Goal: Task Accomplishment & Management: Use online tool/utility

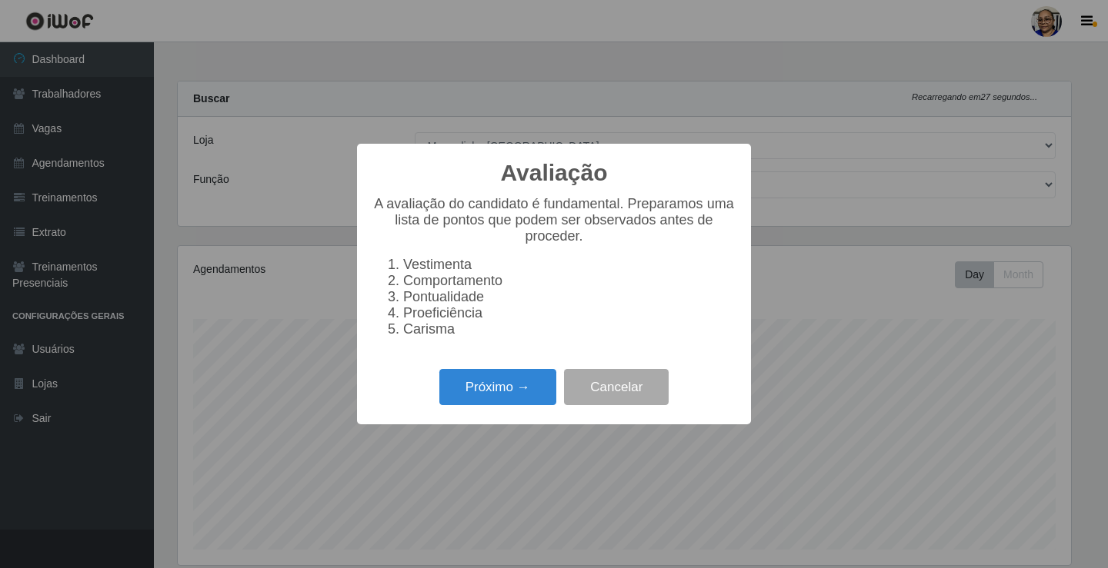
select select "345"
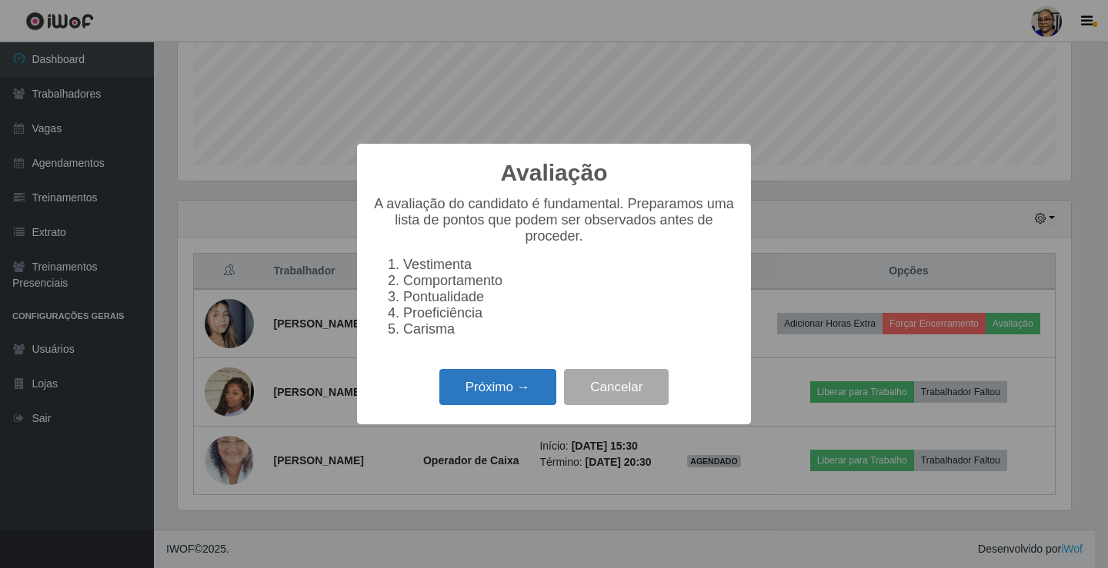
scroll to position [319, 893]
click at [507, 396] on button "Próximo →" at bounding box center [497, 387] width 117 height 36
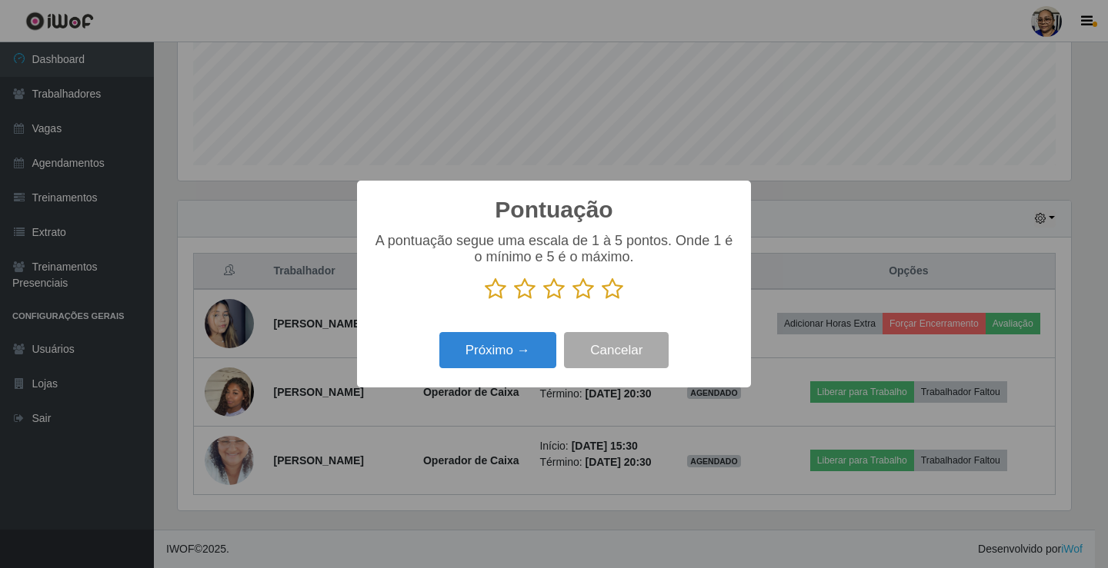
scroll to position [768943, 768369]
click at [618, 290] on icon at bounding box center [613, 289] width 22 height 23
click at [602, 301] on input "radio" at bounding box center [602, 301] width 0 height 0
click at [531, 355] on button "Próximo →" at bounding box center [497, 350] width 117 height 36
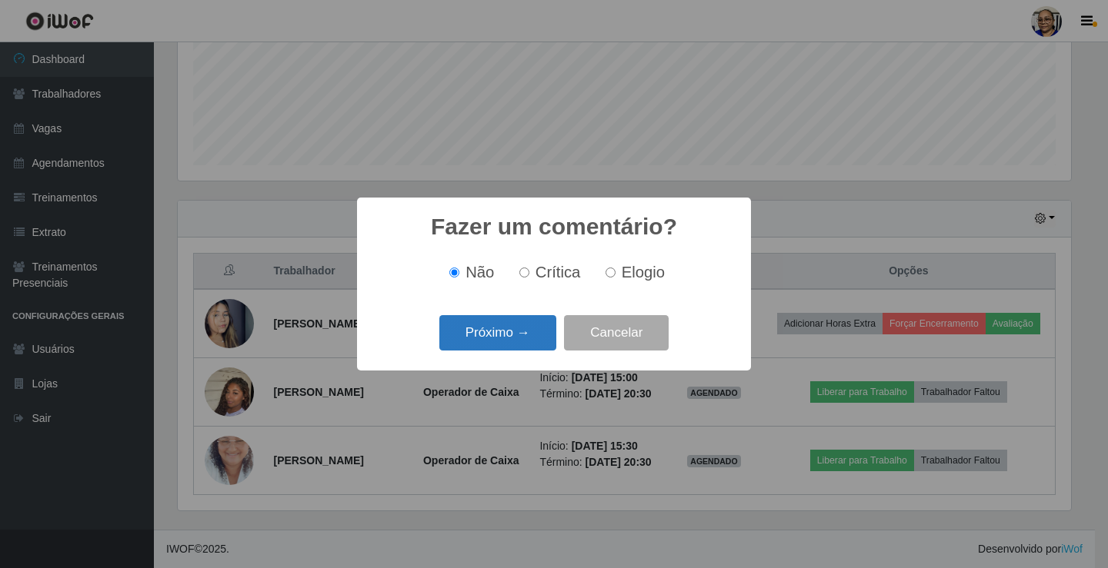
click at [552, 335] on button "Próximo →" at bounding box center [497, 333] width 117 height 36
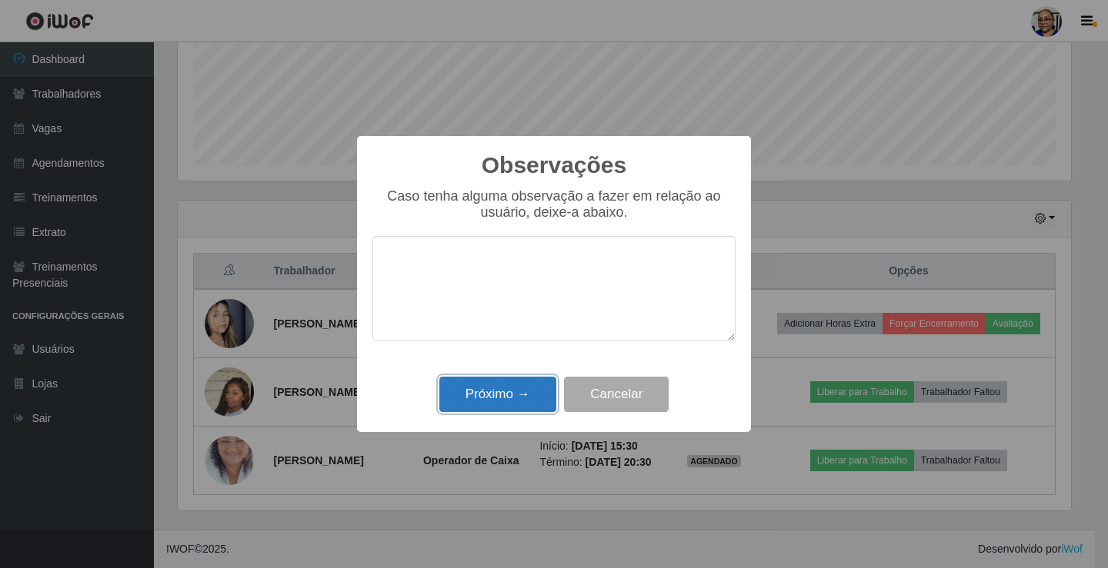
click at [527, 410] on button "Próximo →" at bounding box center [497, 395] width 117 height 36
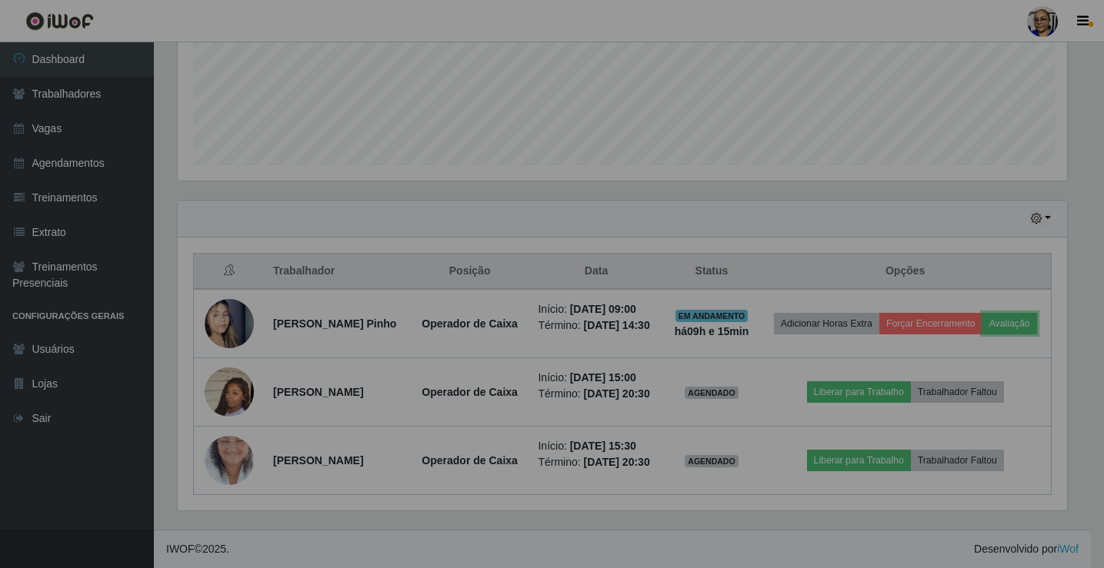
scroll to position [319, 902]
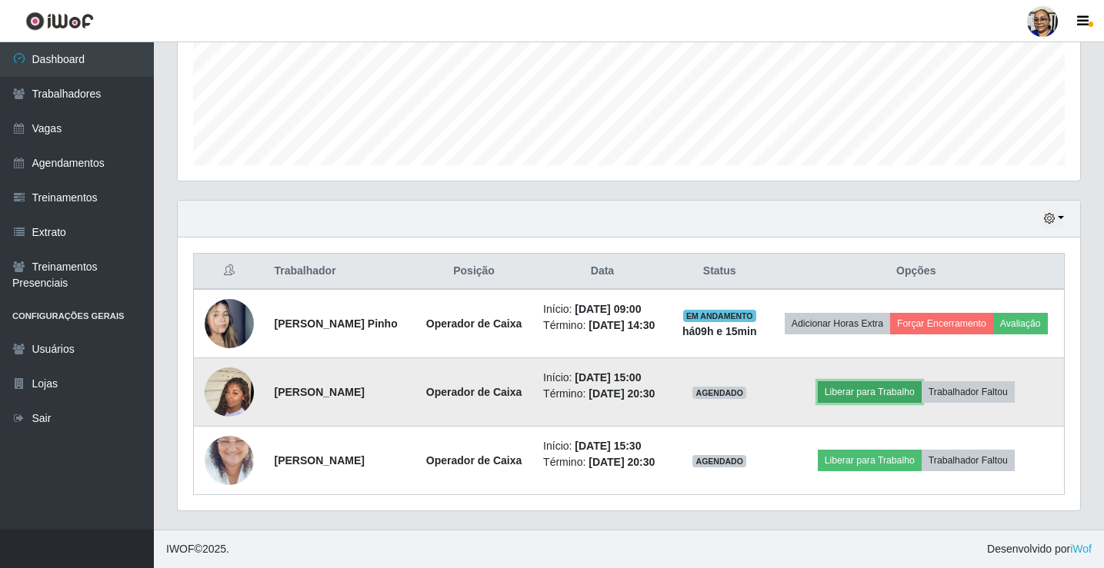
click at [876, 382] on button "Liberar para Trabalho" at bounding box center [870, 393] width 104 height 22
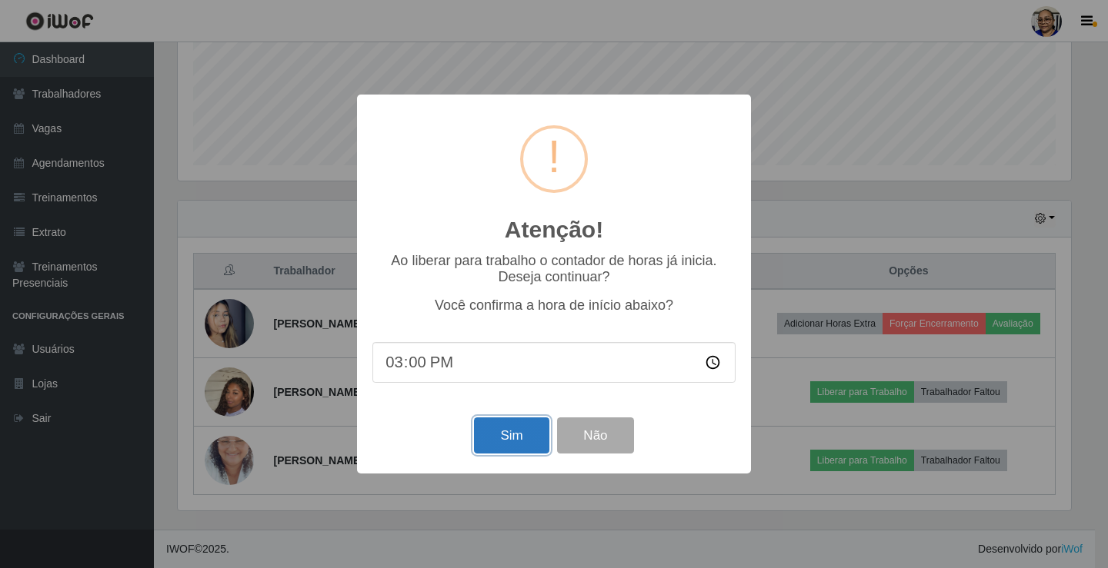
click at [516, 434] on button "Sim" at bounding box center [511, 436] width 75 height 36
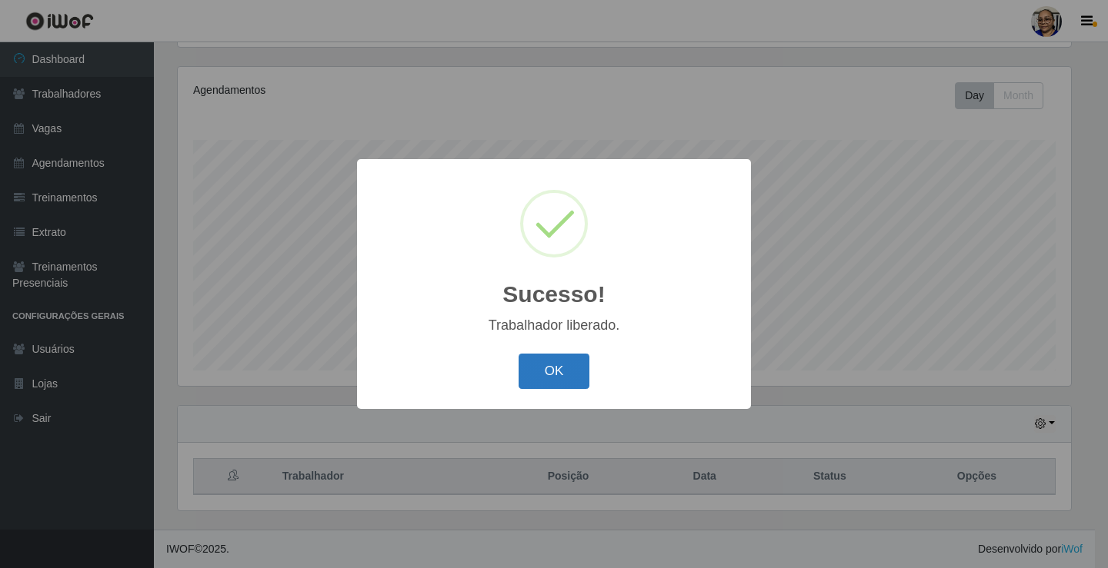
click at [562, 371] on button "OK" at bounding box center [554, 372] width 72 height 36
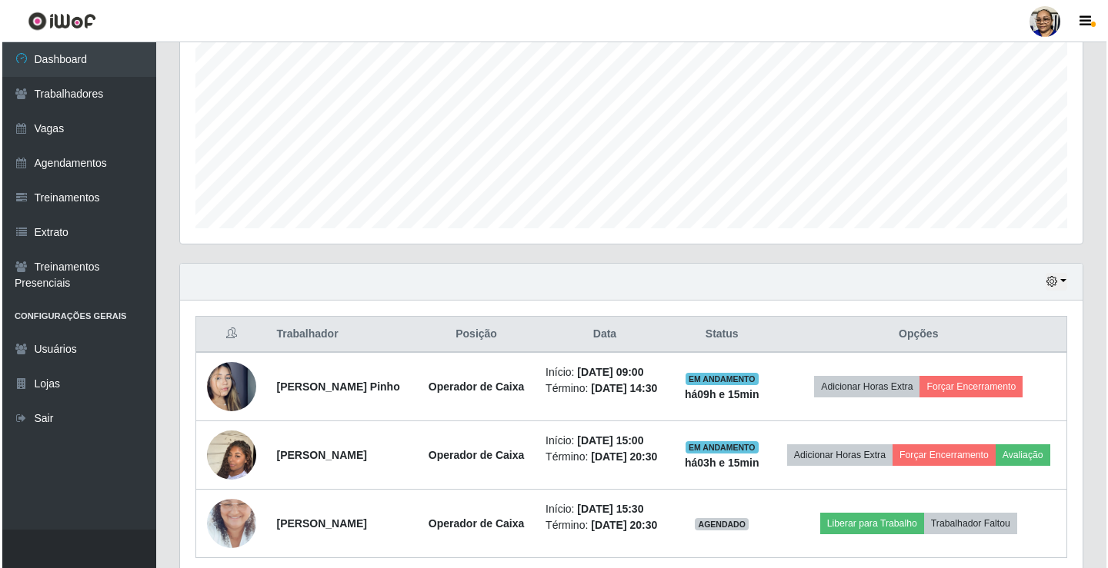
scroll to position [419, 0]
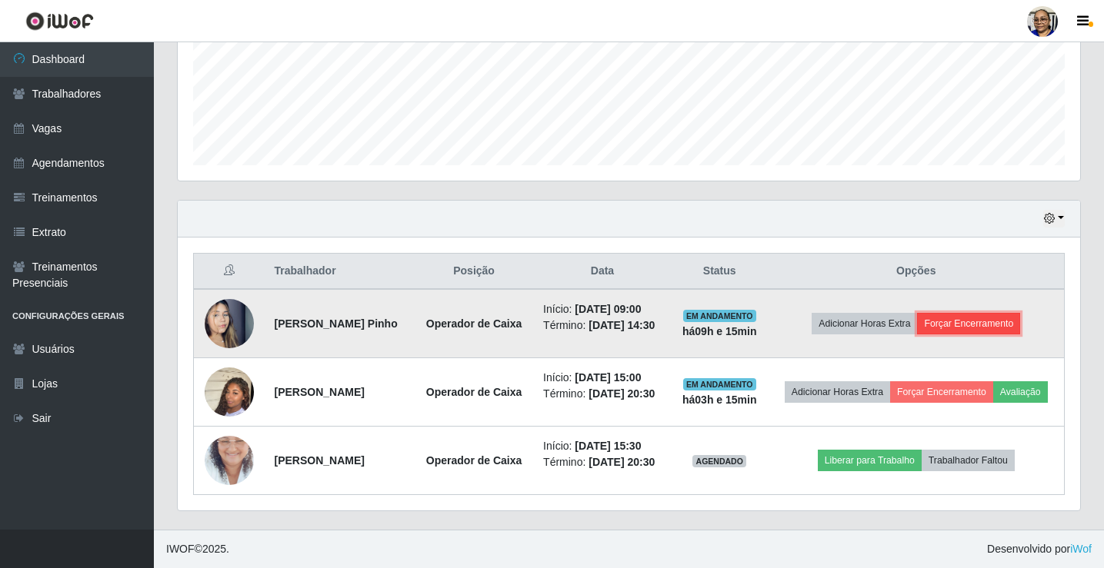
click at [972, 313] on button "Forçar Encerramento" at bounding box center [968, 324] width 103 height 22
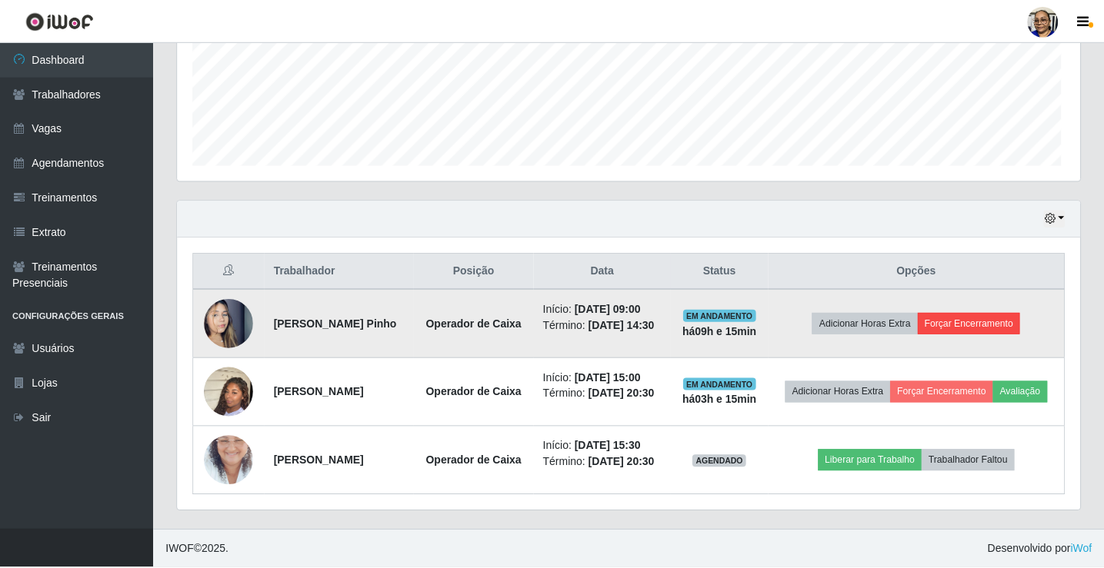
scroll to position [319, 893]
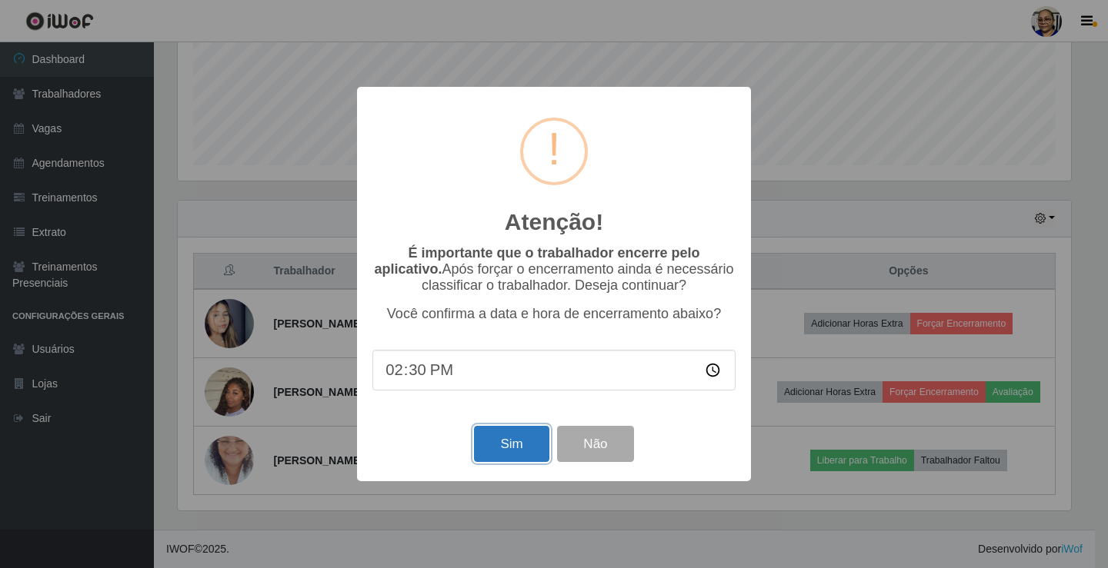
click at [517, 453] on button "Sim" at bounding box center [511, 444] width 75 height 36
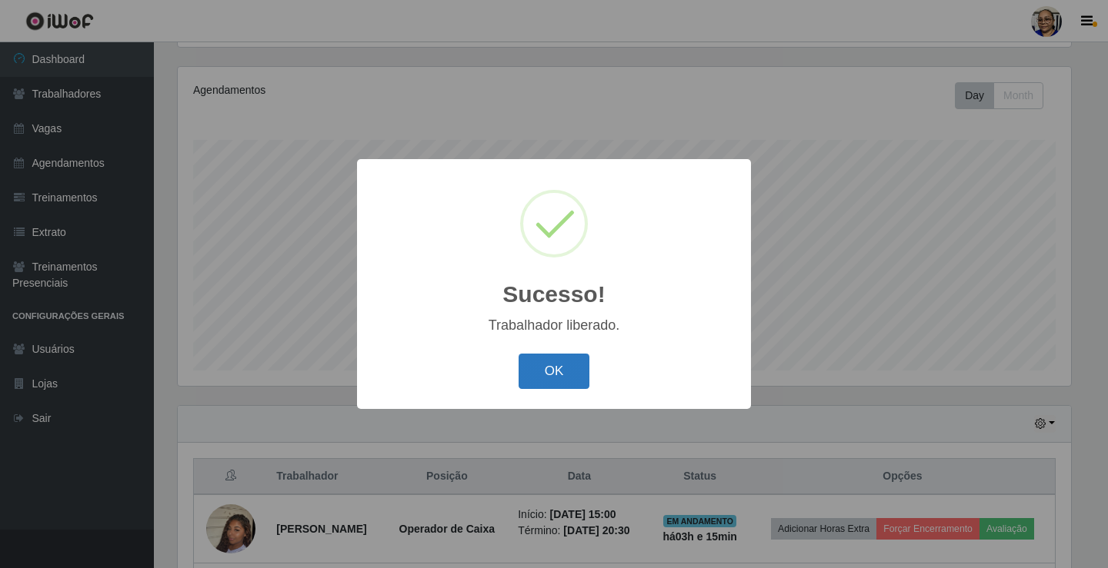
click at [560, 366] on button "OK" at bounding box center [554, 372] width 72 height 36
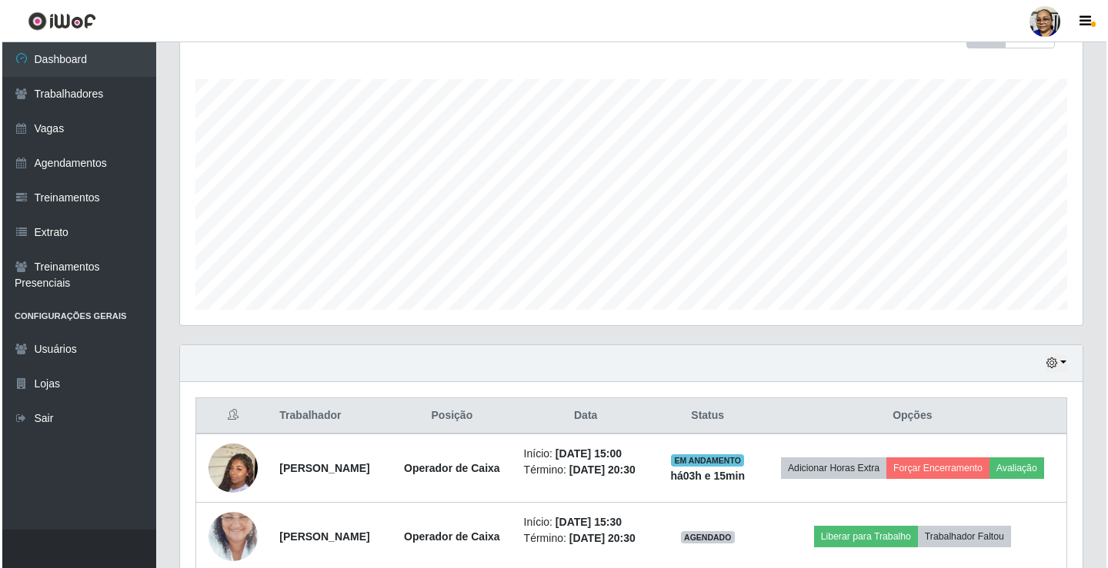
scroll to position [339, 0]
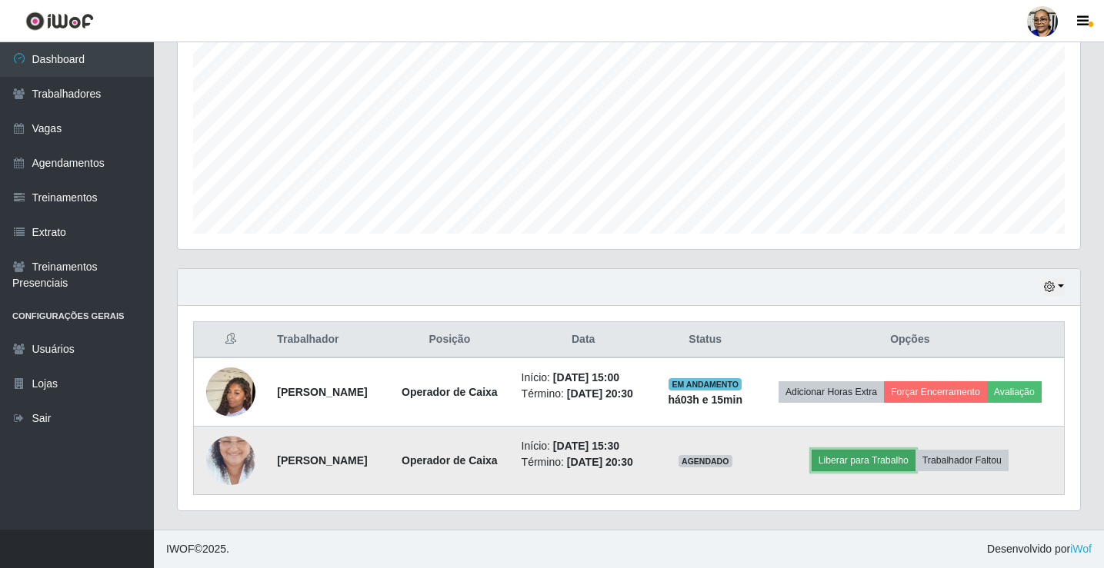
click at [881, 456] on button "Liberar para Trabalho" at bounding box center [864, 461] width 104 height 22
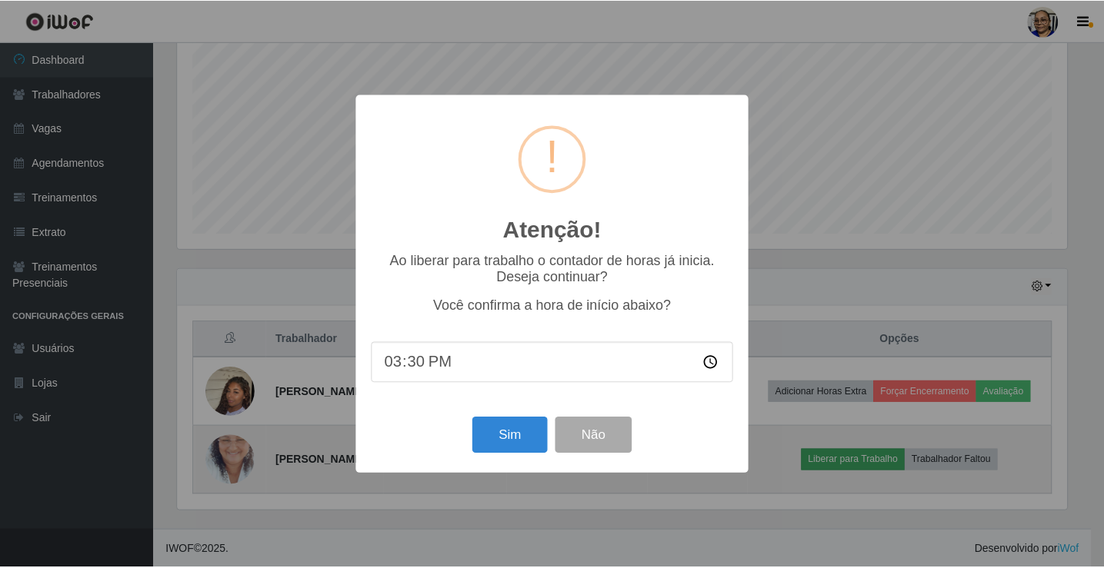
scroll to position [319, 893]
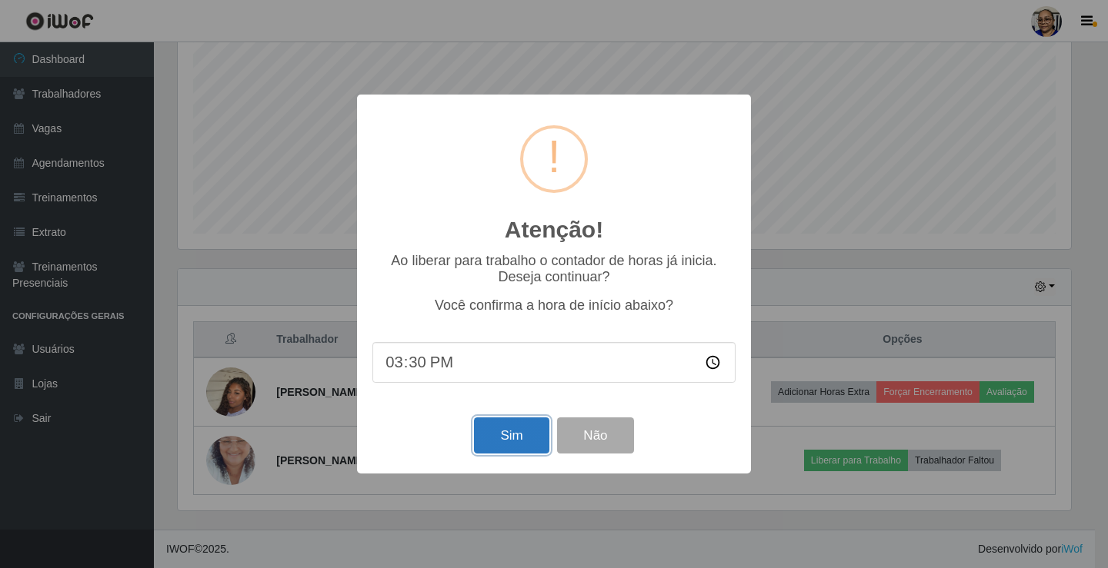
click at [509, 444] on button "Sim" at bounding box center [511, 436] width 75 height 36
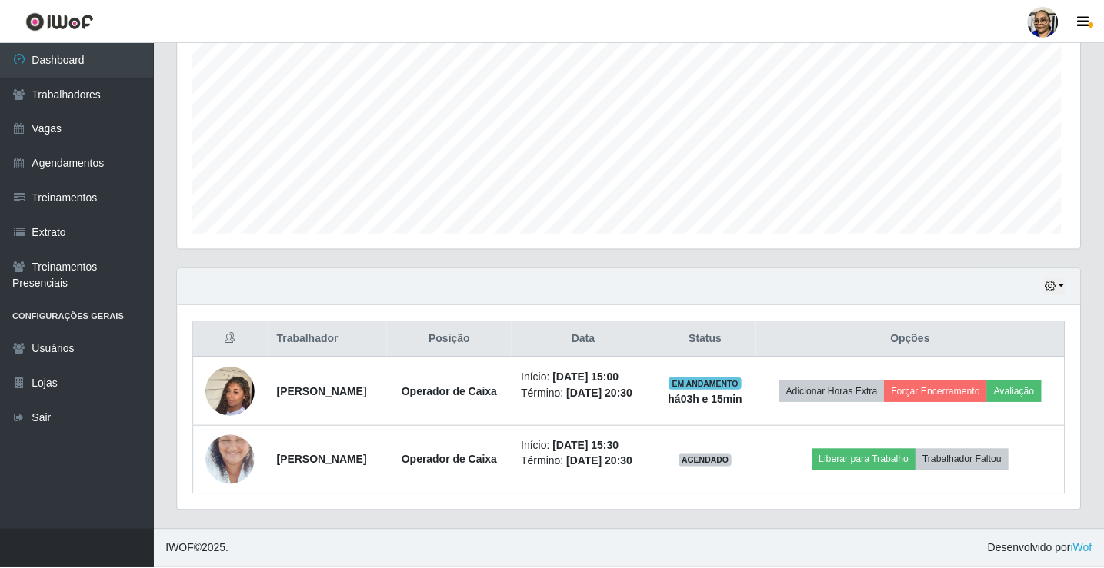
scroll to position [0, 0]
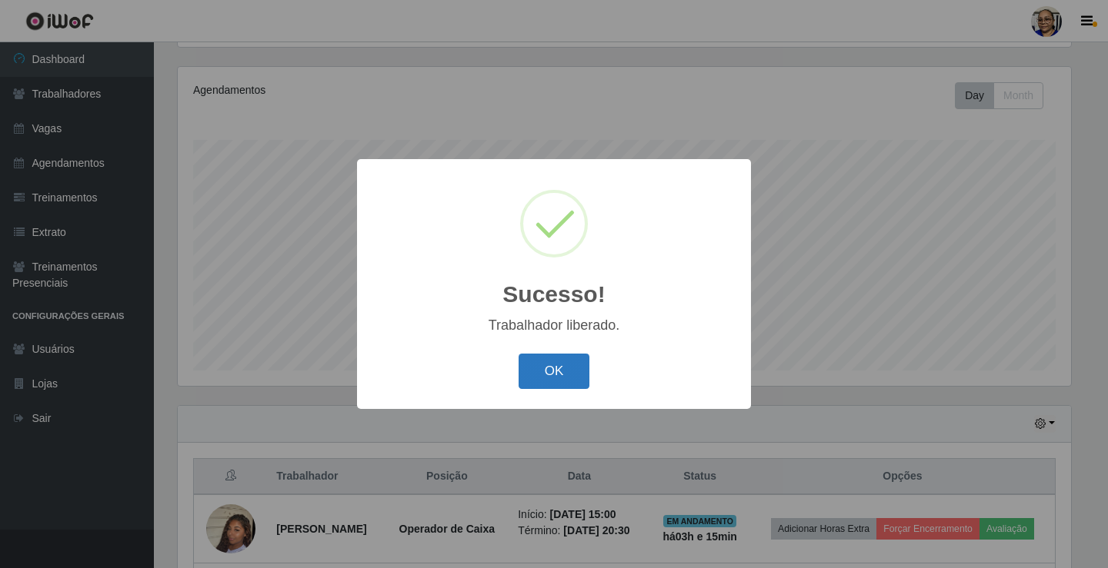
click at [561, 364] on button "OK" at bounding box center [554, 372] width 72 height 36
